Goal: Information Seeking & Learning: Learn about a topic

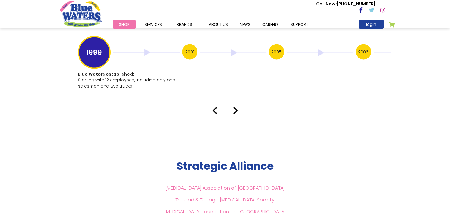
scroll to position [1219, 0]
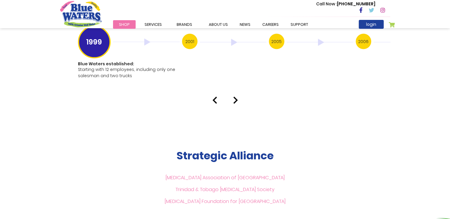
click at [231, 97] on div at bounding box center [225, 100] width 339 height 7
click at [236, 97] on img at bounding box center [235, 100] width 5 height 7
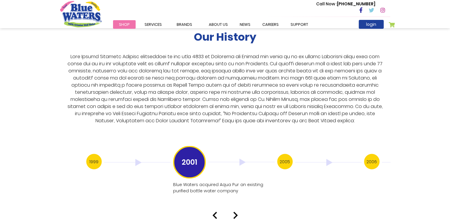
scroll to position [1189, 0]
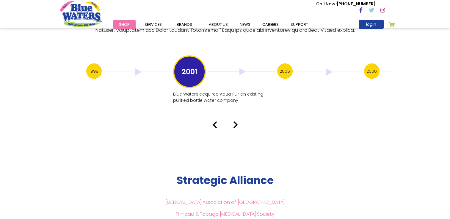
click at [238, 122] on div at bounding box center [225, 125] width 339 height 7
click at [234, 122] on img at bounding box center [235, 125] width 5 height 7
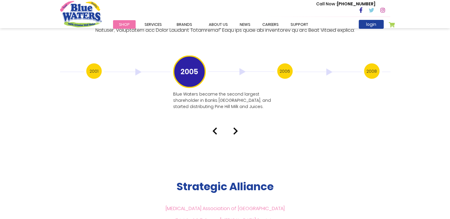
click at [234, 128] on img at bounding box center [235, 131] width 5 height 7
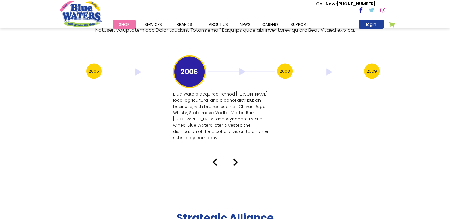
click at [235, 159] on img at bounding box center [235, 162] width 5 height 7
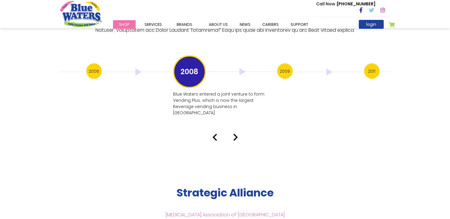
click at [234, 134] on img at bounding box center [235, 137] width 5 height 7
click at [237, 134] on img at bounding box center [235, 137] width 5 height 7
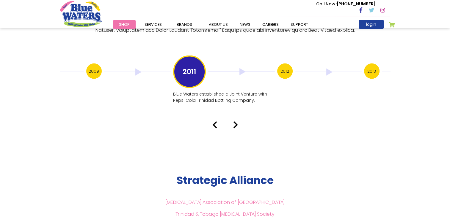
click at [233, 122] on img at bounding box center [235, 125] width 5 height 7
click at [235, 122] on img at bounding box center [235, 125] width 5 height 7
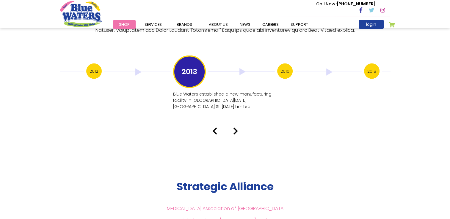
click at [235, 128] on img at bounding box center [235, 131] width 5 height 7
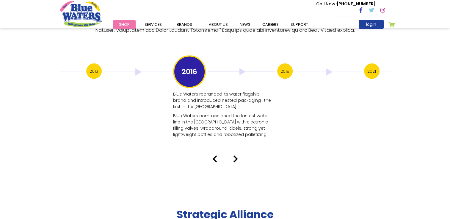
click at [235, 119] on p "Blue Waters commissioned the fastest water line in the [GEOGRAPHIC_DATA] with e…" at bounding box center [223, 125] width 101 height 25
click at [235, 156] on img at bounding box center [235, 159] width 5 height 7
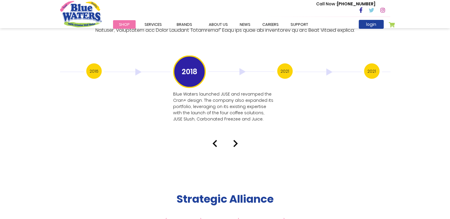
click at [215, 140] on img at bounding box center [214, 143] width 5 height 7
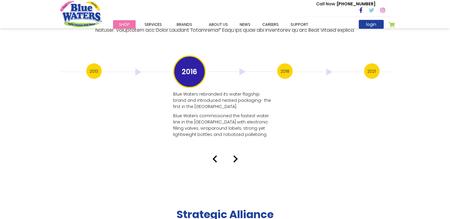
click at [233, 156] on img at bounding box center [235, 159] width 5 height 7
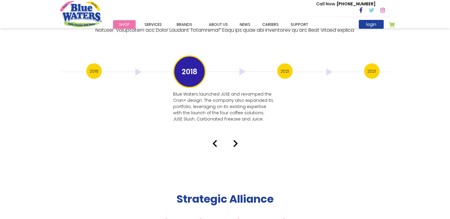
click at [238, 140] on div at bounding box center [225, 143] width 339 height 7
click at [234, 140] on img at bounding box center [235, 143] width 5 height 7
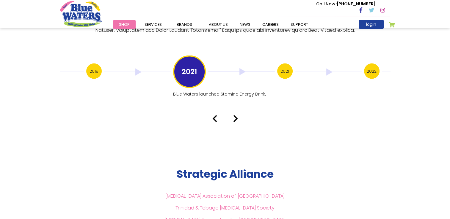
click at [236, 115] on img at bounding box center [235, 118] width 5 height 7
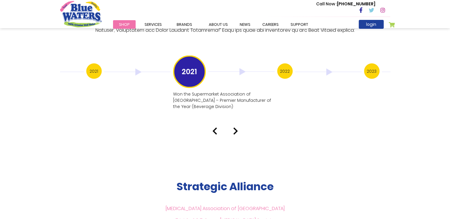
click at [236, 128] on img at bounding box center [235, 131] width 5 height 7
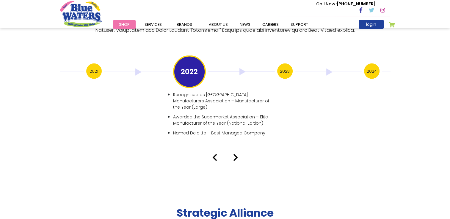
click at [233, 154] on div at bounding box center [225, 157] width 339 height 7
click at [234, 154] on img at bounding box center [235, 157] width 5 height 7
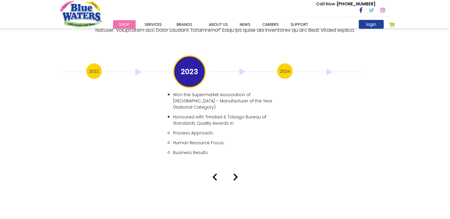
click at [237, 174] on img at bounding box center [235, 177] width 5 height 7
